Goal: Task Accomplishment & Management: Complete application form

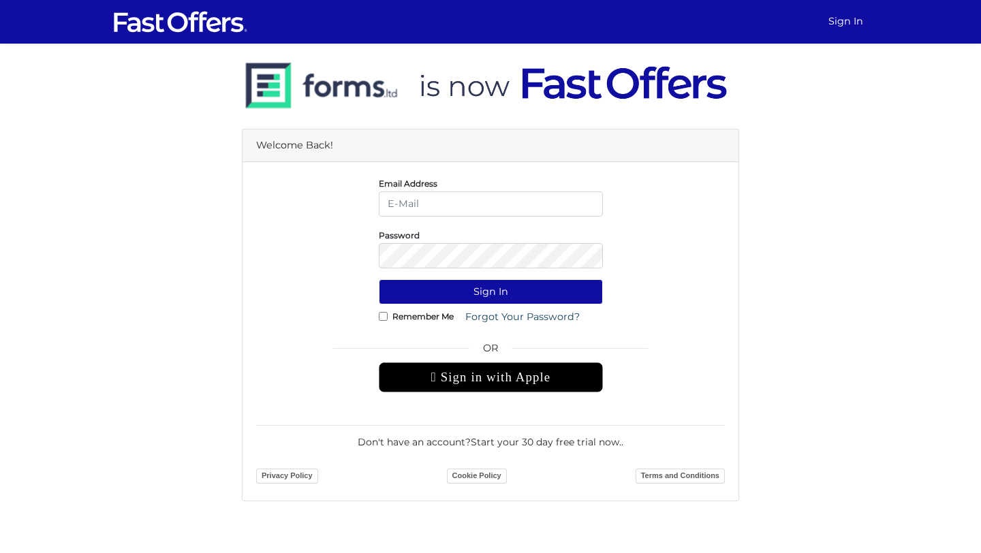
click at [459, 210] on input "email" at bounding box center [491, 203] width 224 height 25
drag, startPoint x: 558, startPoint y: 204, endPoint x: 54, endPoint y: 102, distance: 513.5
click at [54, 102] on main "Welcome Back! Email Address [PERSON_NAME][EMAIL_ADDRESS][DOMAIN_NAME] Password …" at bounding box center [490, 273] width 981 height 458
type input "[EMAIL_ADDRESS][DOMAIN_NAME]"
click at [471, 241] on div "Password" at bounding box center [490, 247] width 245 height 41
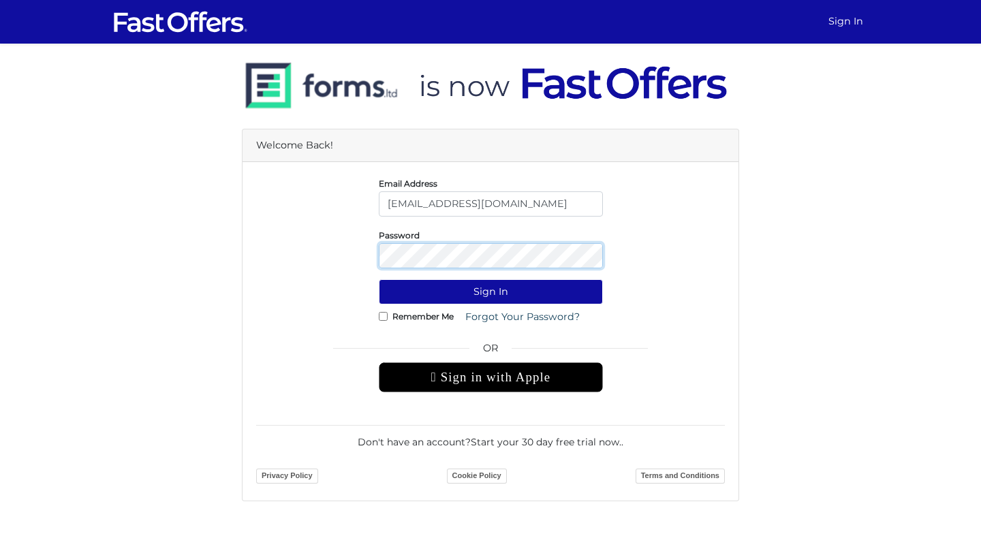
click at [379, 279] on button "Sign In" at bounding box center [491, 291] width 224 height 25
